Goal: Find contact information: Find contact information

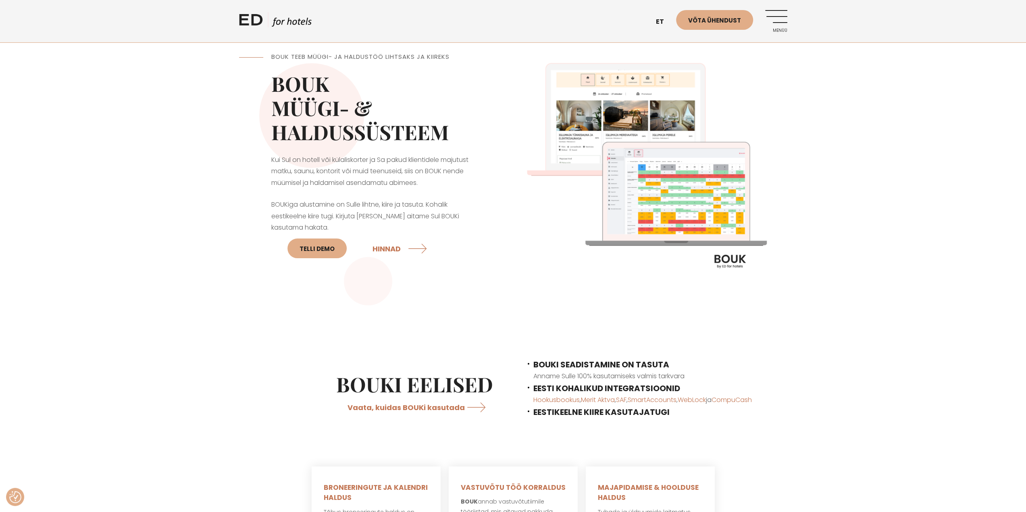
click at [778, 20] on link "Menüü" at bounding box center [776, 21] width 22 height 22
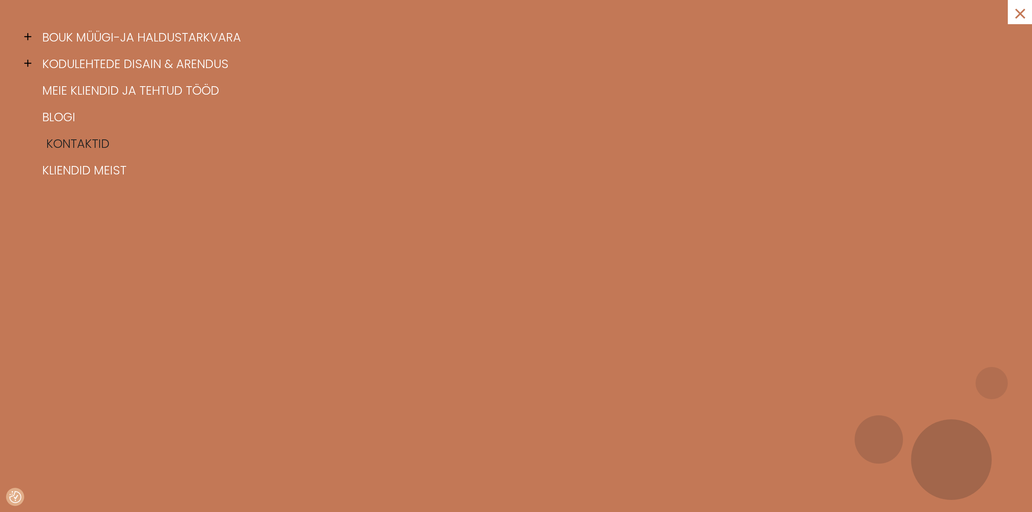
click at [92, 142] on link "Kontaktid" at bounding box center [526, 144] width 972 height 27
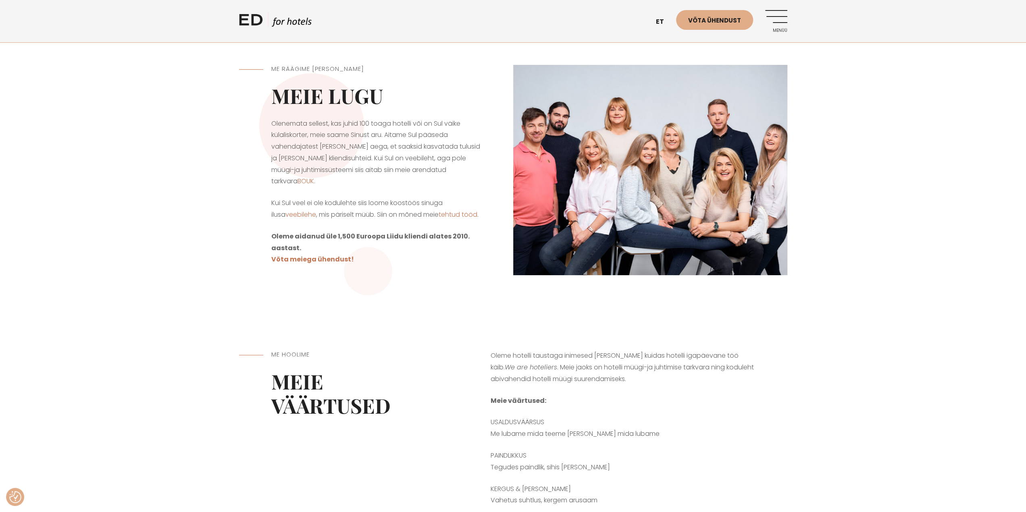
click at [781, 24] on link "Menüü" at bounding box center [776, 21] width 22 height 22
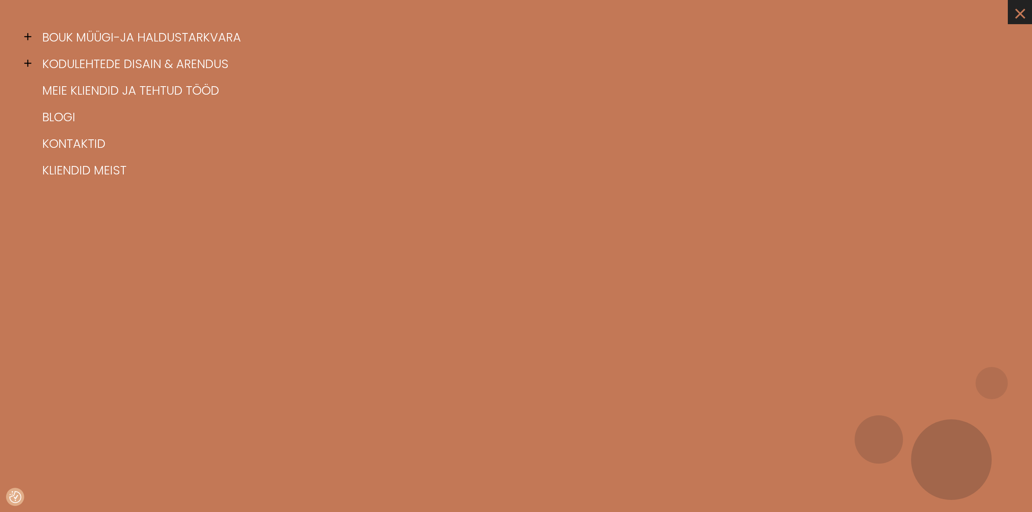
click at [1022, 15] on link "×" at bounding box center [1020, 12] width 24 height 24
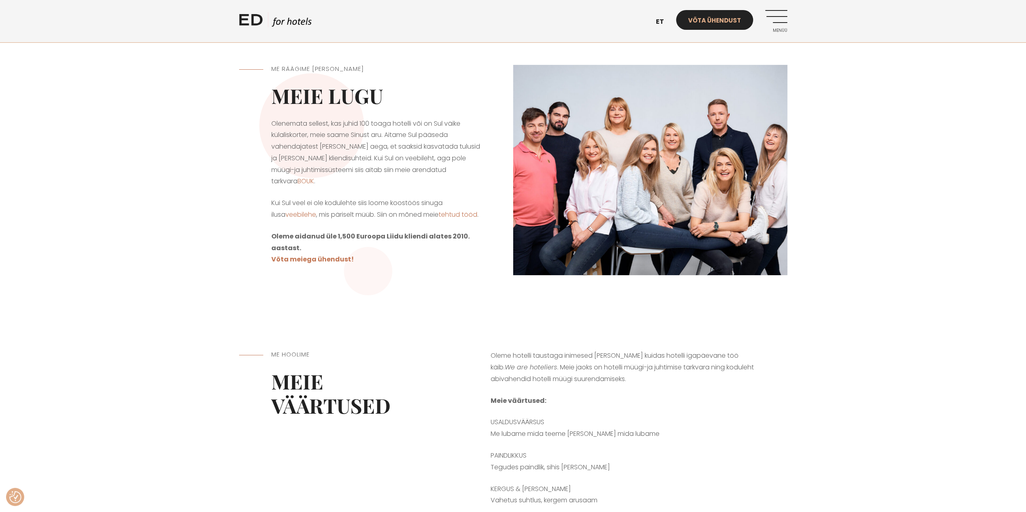
click at [709, 21] on link "Võta ühendust" at bounding box center [714, 20] width 77 height 20
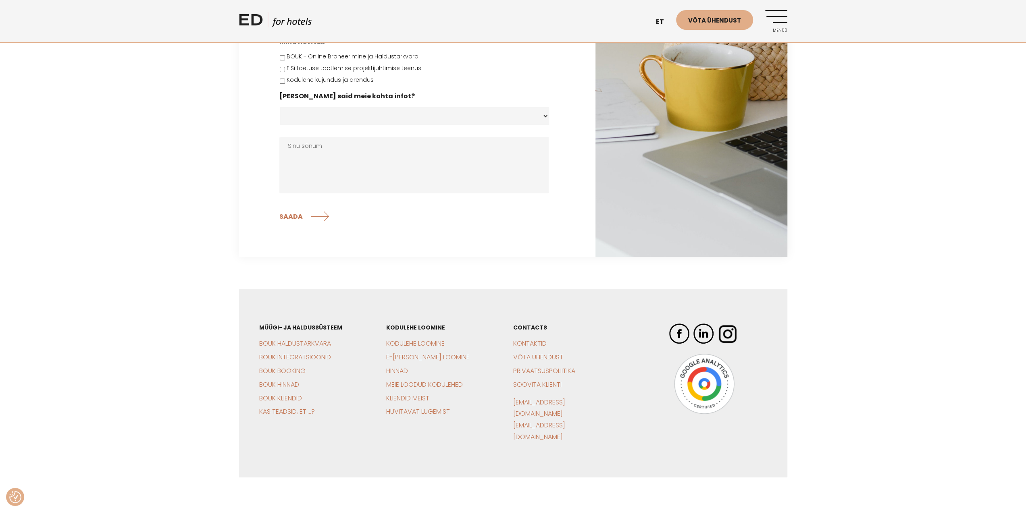
scroll to position [158, 0]
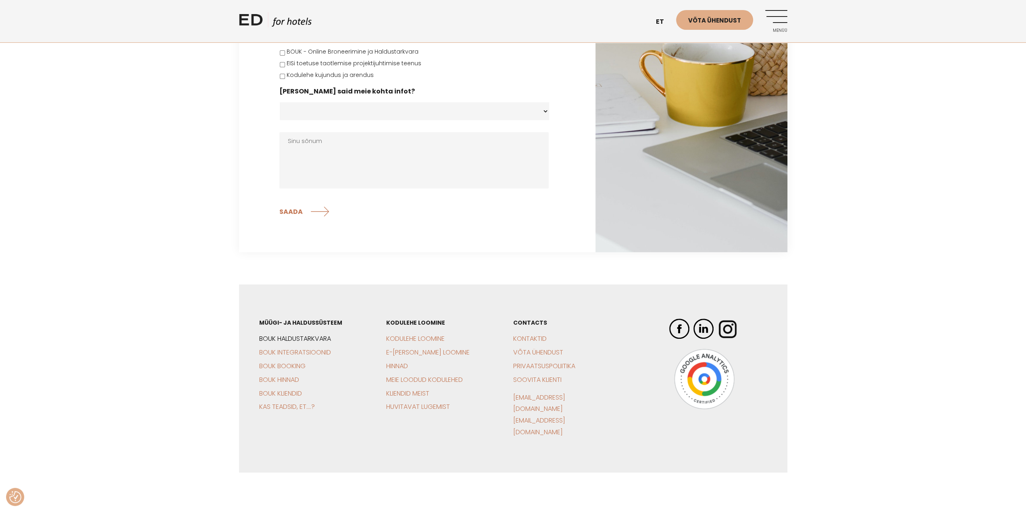
click at [304, 342] on link "BOUK Haldustarkvara" at bounding box center [295, 338] width 72 height 9
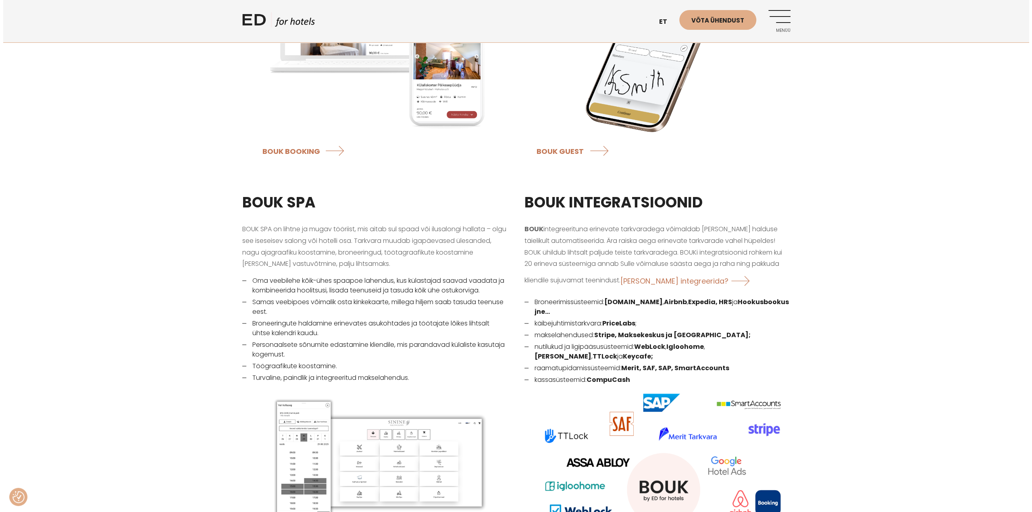
scroll to position [887, 0]
click at [780, 23] on link "Menüü" at bounding box center [776, 21] width 22 height 22
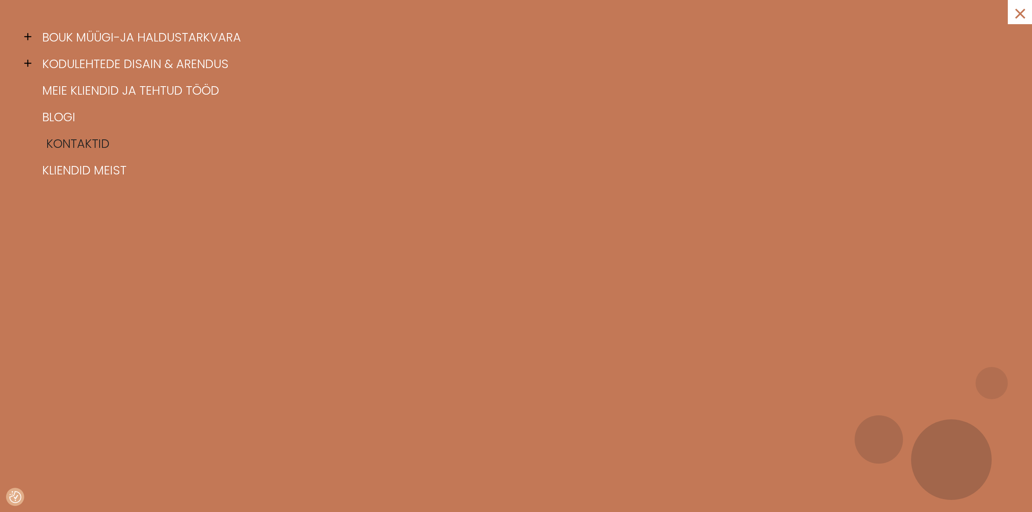
click at [74, 142] on link "Kontaktid" at bounding box center [526, 144] width 972 height 27
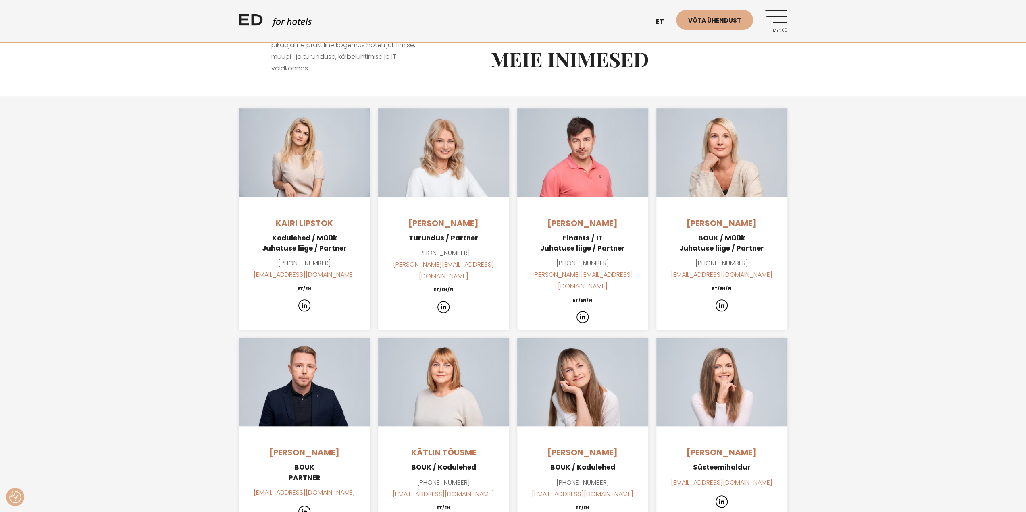
scroll to position [524, 0]
click at [751, 217] on h4 "[PERSON_NAME]" at bounding box center [721, 223] width 131 height 12
